Goal: Task Accomplishment & Management: Complete application form

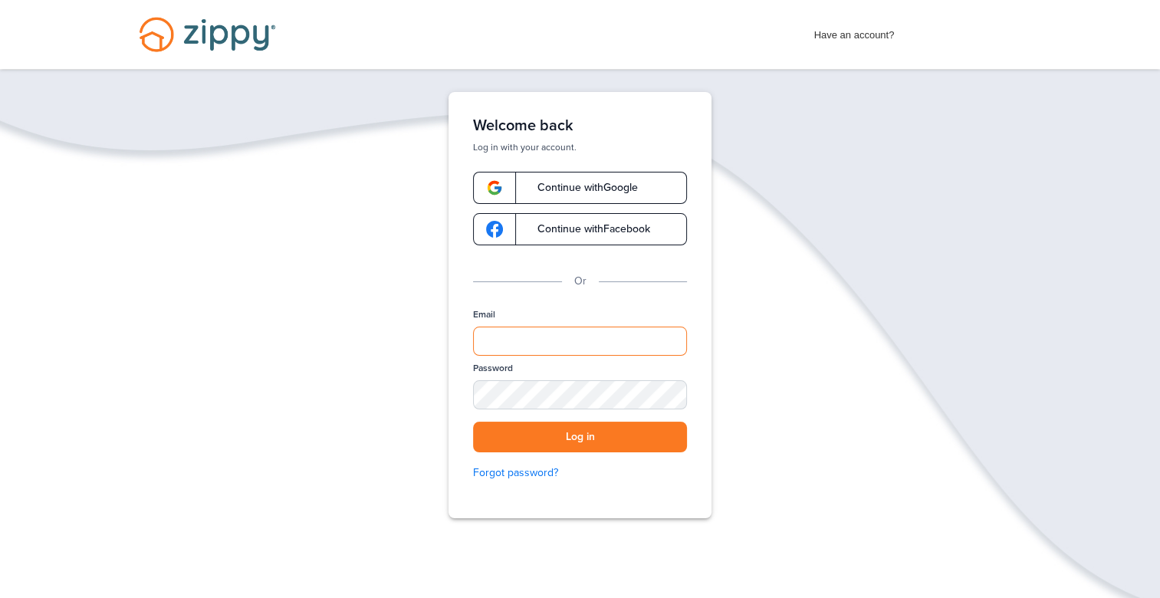
type input "**********"
click at [603, 435] on button "Log in" at bounding box center [580, 437] width 214 height 31
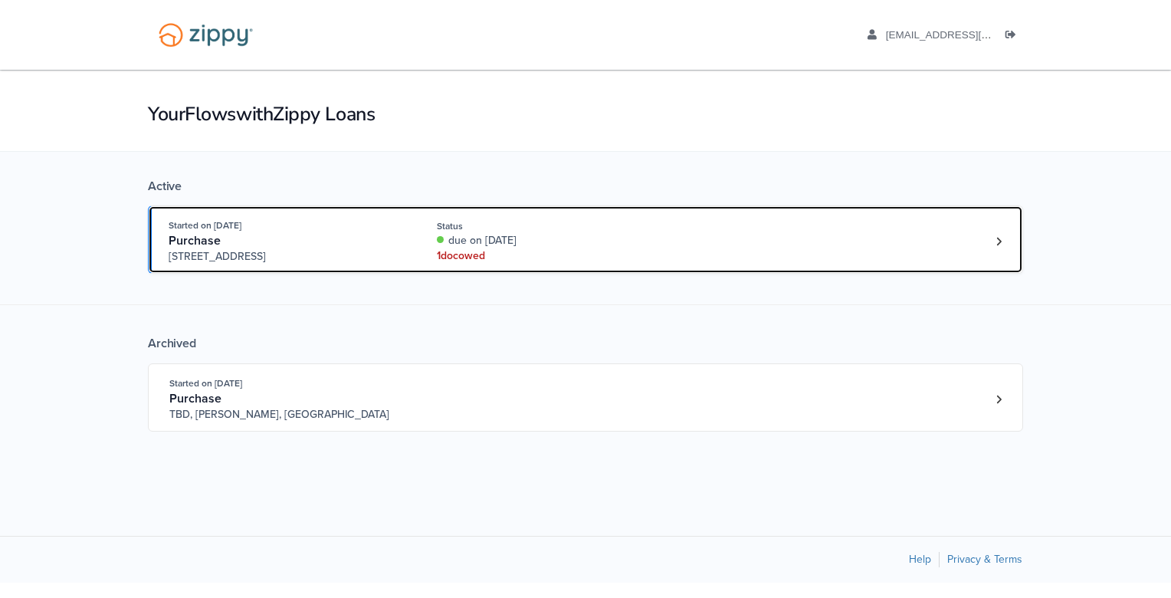
click at [470, 248] on div "1 doc owed" at bounding box center [539, 255] width 205 height 15
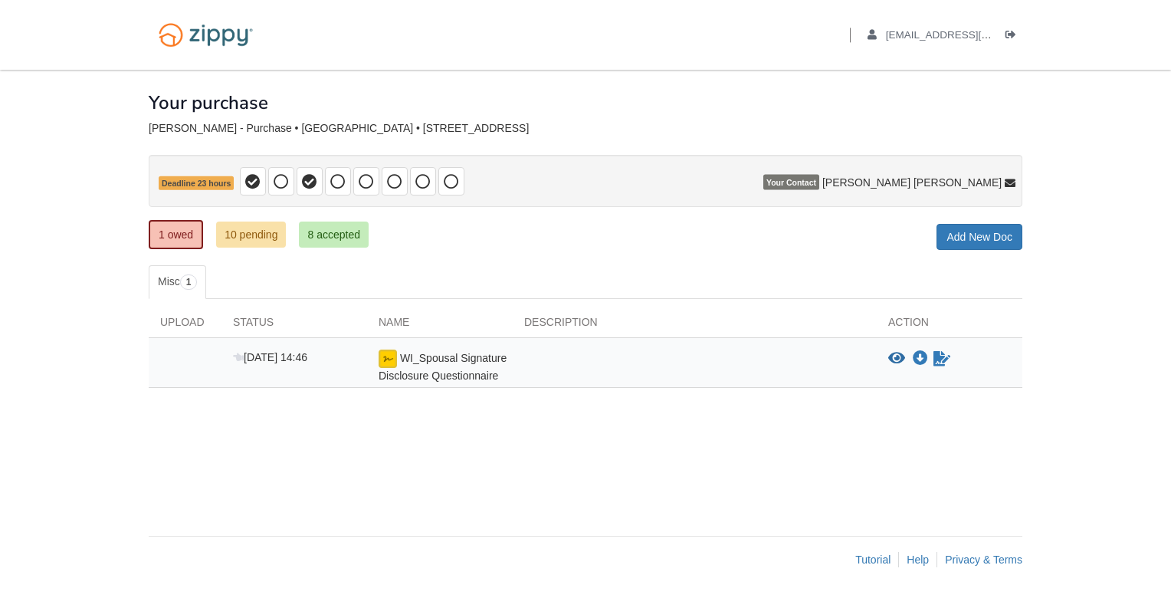
click at [1013, 184] on icon at bounding box center [1010, 184] width 11 height 11
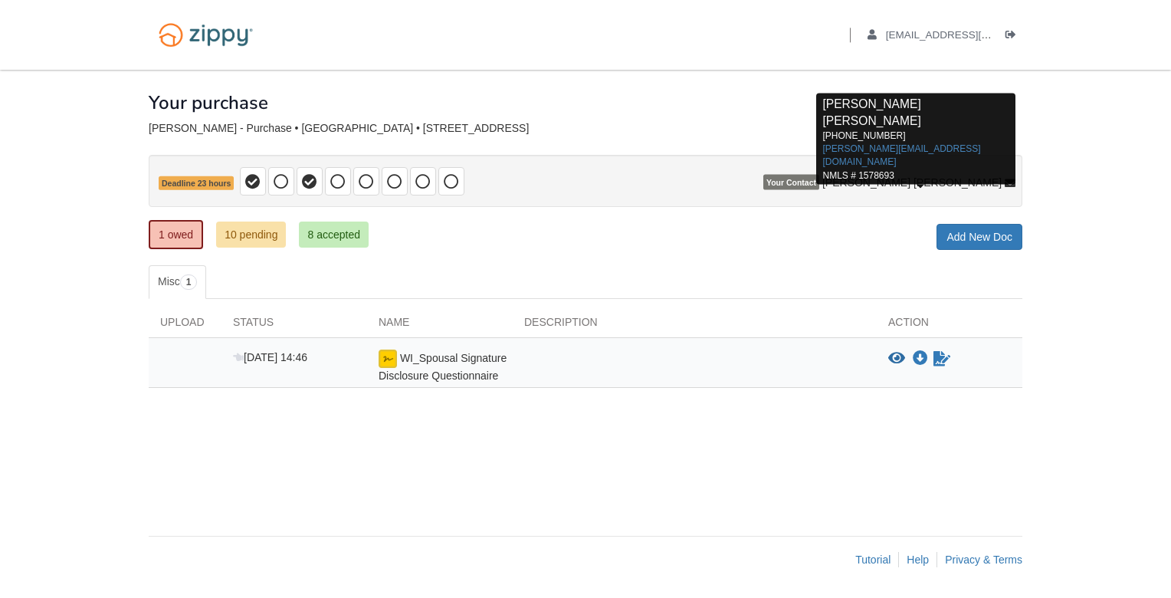
click at [1107, 372] on body "Back to My Flows lbraley7@att.net Logout" at bounding box center [585, 299] width 1171 height 598
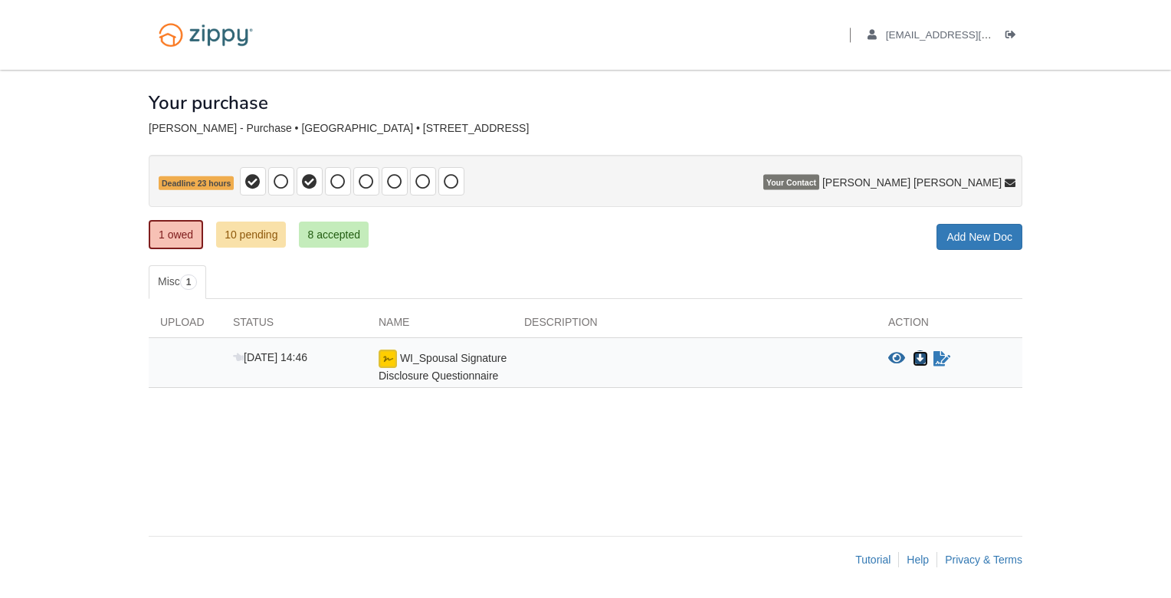
click at [925, 354] on icon "Download WI_Spousal Signature Disclosure Questionnaire" at bounding box center [920, 358] width 15 height 15
click at [895, 356] on icon "View WI_Spousal Signature Disclosure Questionnaire" at bounding box center [896, 358] width 17 height 15
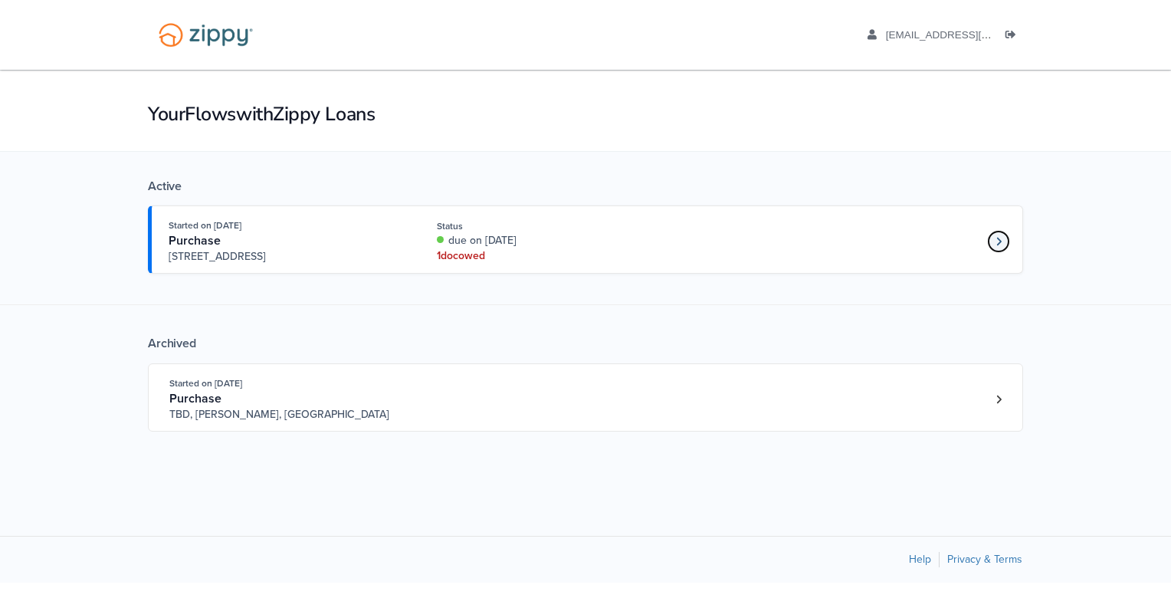
click at [997, 237] on icon "Loan number 4227761" at bounding box center [998, 241] width 5 height 8
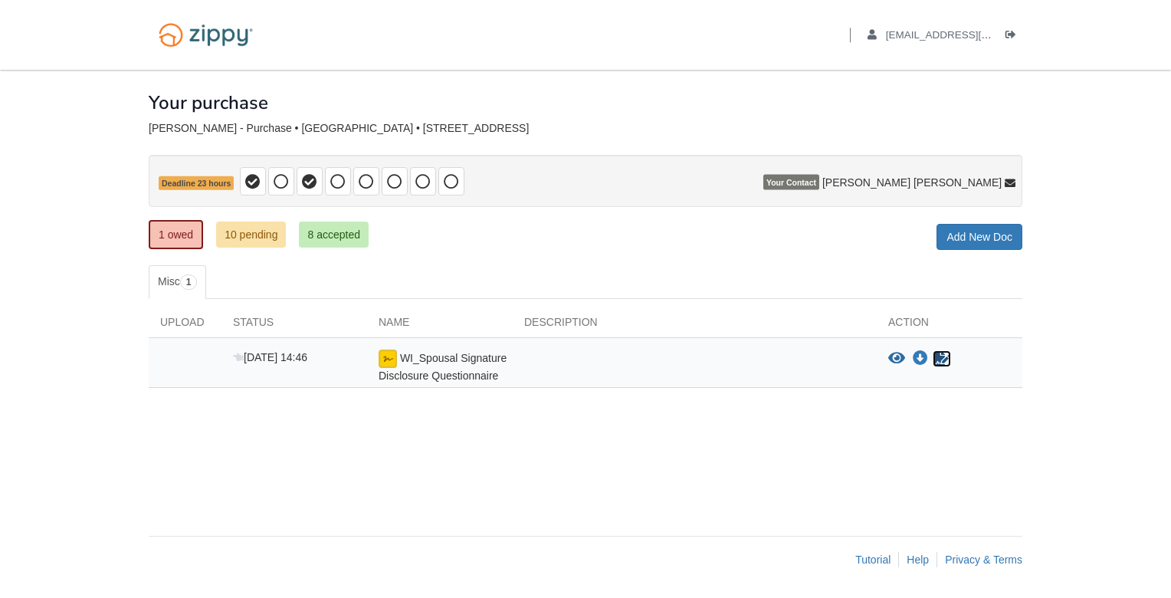
click at [941, 355] on icon "Sign Form" at bounding box center [941, 358] width 17 height 15
click at [992, 233] on link "Add New Doc" at bounding box center [980, 237] width 86 height 26
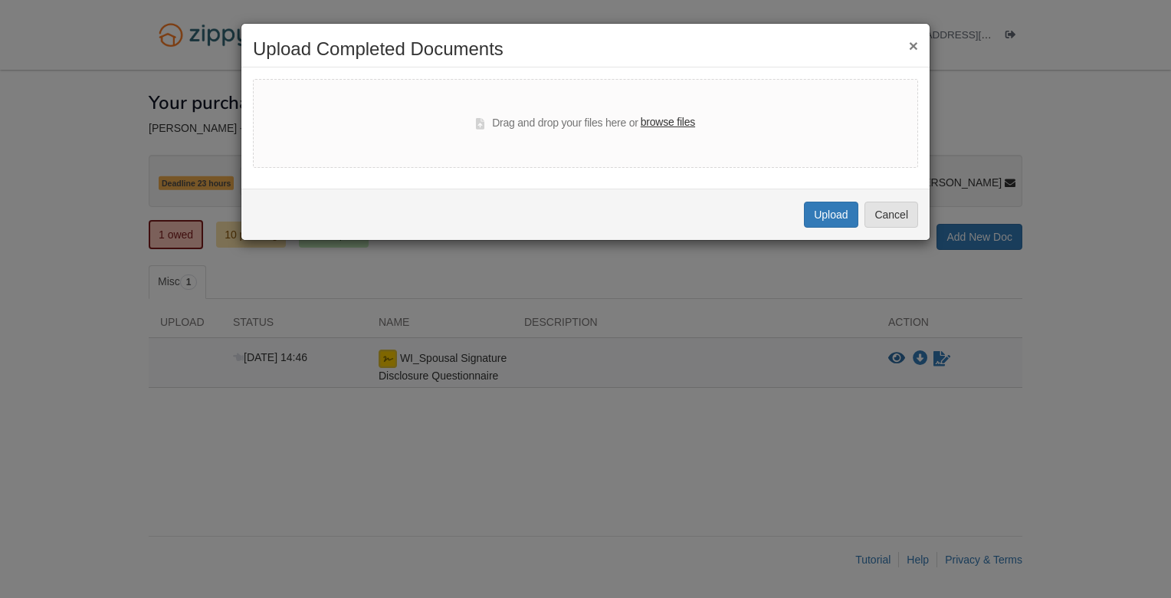
click at [1123, 267] on div "× Upload Completed Documents Drag and drop your files here or browse files Uplo…" at bounding box center [585, 299] width 1171 height 598
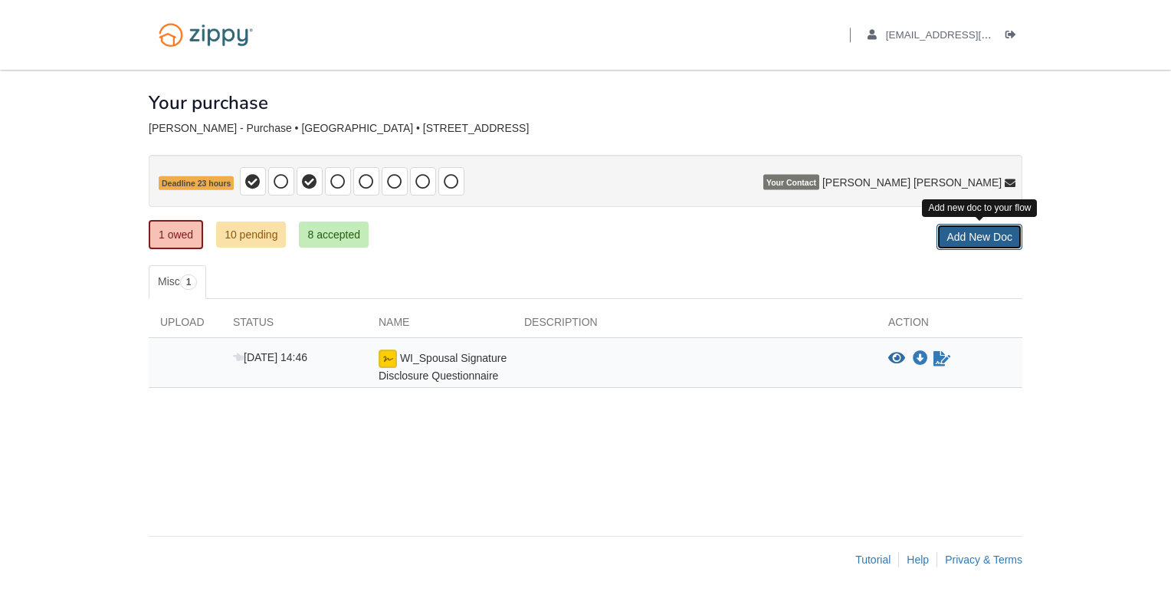
click at [992, 230] on link "Add New Doc" at bounding box center [980, 237] width 86 height 26
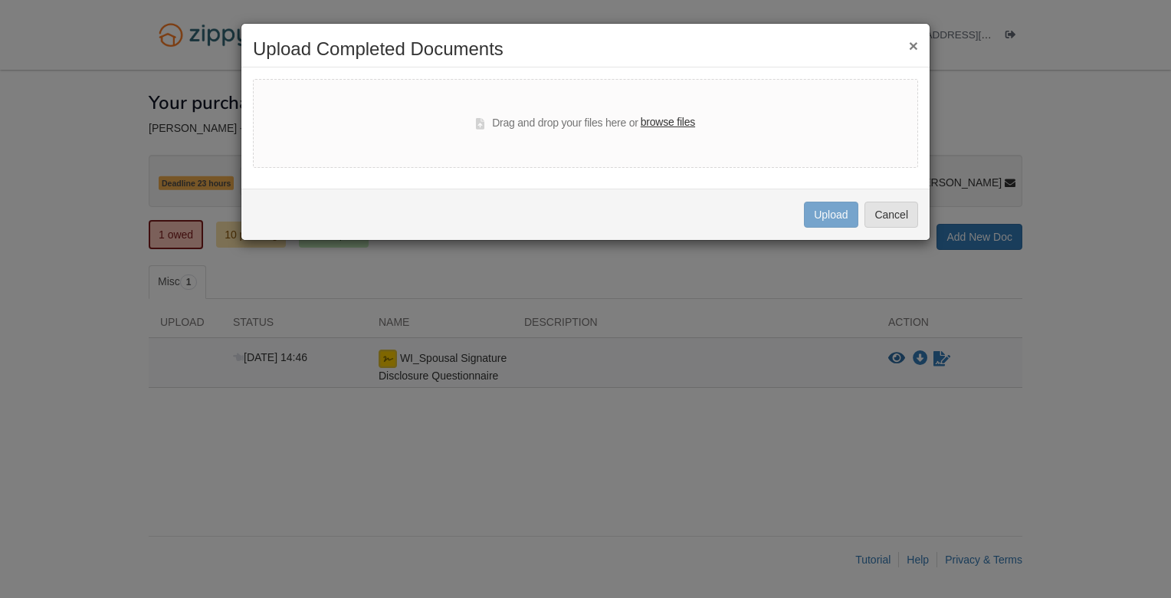
click at [707, 119] on div "Drag and drop your files here or browse files" at bounding box center [585, 123] width 665 height 89
click at [910, 44] on button "×" at bounding box center [913, 46] width 9 height 16
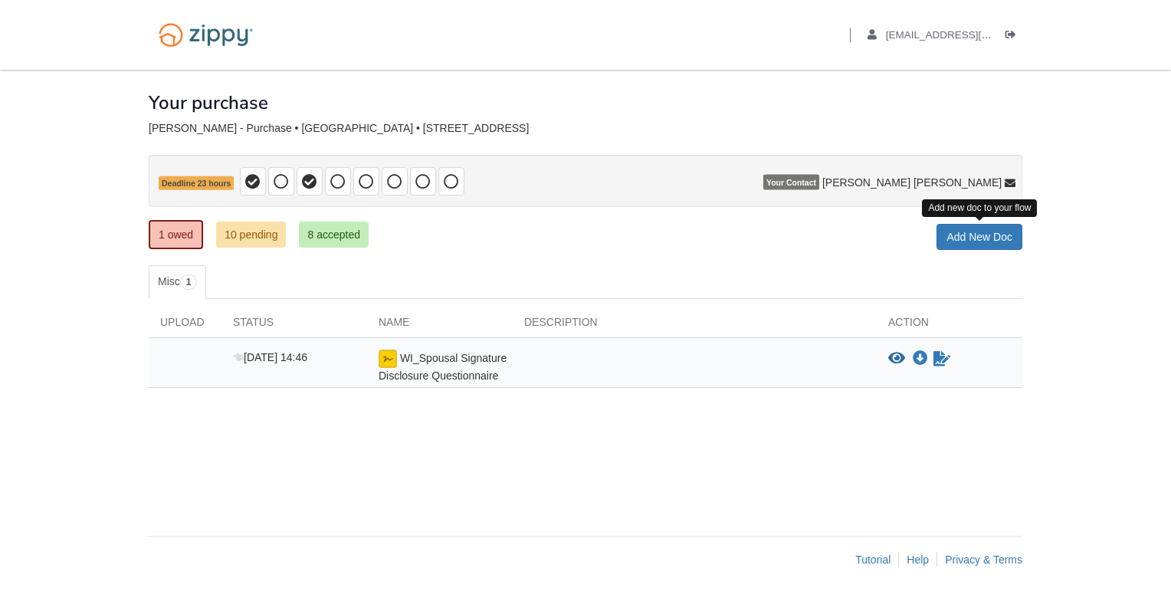
click at [1112, 426] on body "Back to My Flows [EMAIL_ADDRESS][DOMAIN_NAME] Logout" at bounding box center [585, 299] width 1171 height 598
click at [478, 359] on span "WI_Spousal Signature Disclosure Questionnaire" at bounding box center [443, 367] width 128 height 30
click at [940, 357] on icon "Waiting for your co-borrower to e-sign" at bounding box center [941, 358] width 17 height 15
click at [947, 352] on icon "Waiting for your co-borrower to e-sign" at bounding box center [941, 358] width 17 height 15
click at [251, 355] on span "[DATE] 14:46" at bounding box center [270, 357] width 74 height 12
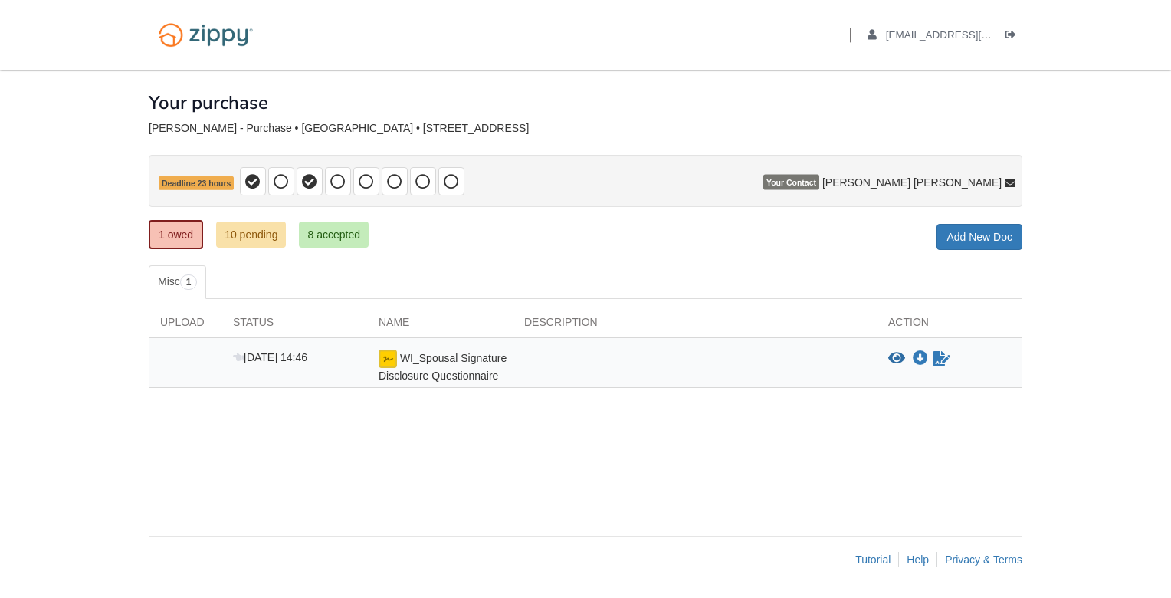
click at [262, 351] on span "[DATE] 14:46" at bounding box center [270, 357] width 74 height 12
click at [511, 370] on div "WI_Spousal Signature Disclosure Questionnaire" at bounding box center [440, 366] width 146 height 34
click at [177, 274] on link "Misc 1" at bounding box center [177, 282] width 57 height 34
click at [170, 277] on link "Misc 1" at bounding box center [177, 282] width 57 height 34
click at [1078, 419] on body "Back to My Flows [EMAIL_ADDRESS][DOMAIN_NAME] Logout" at bounding box center [585, 299] width 1171 height 598
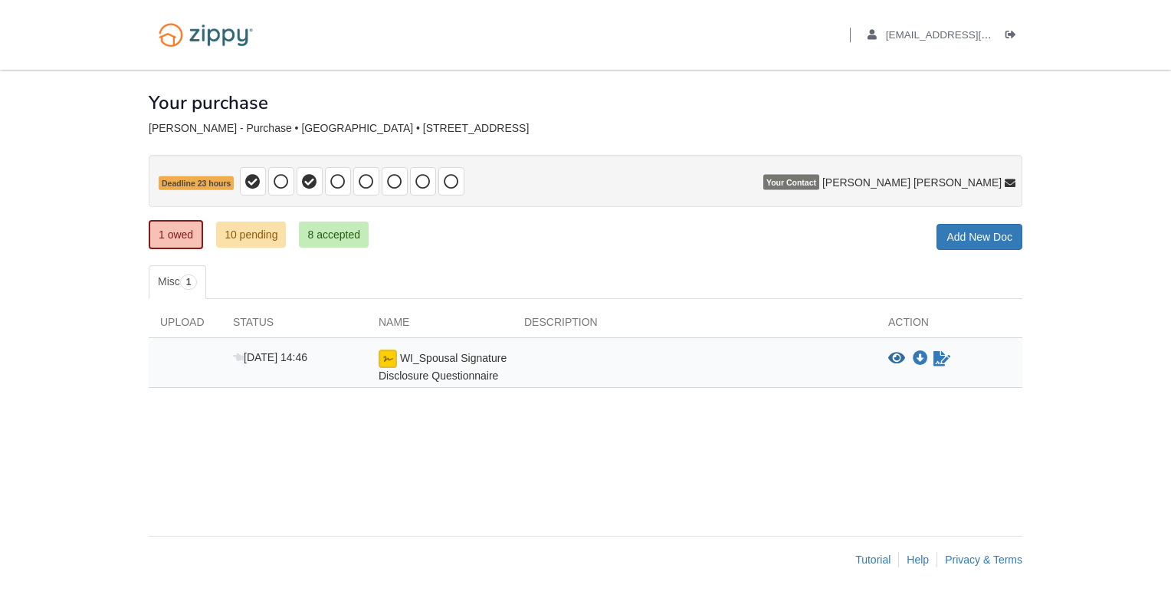
click at [897, 353] on icon "View WI_Spousal Signature Disclosure Questionnaire" at bounding box center [896, 358] width 17 height 15
